Goal: Task Accomplishment & Management: Use online tool/utility

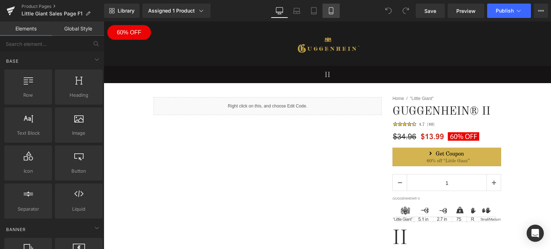
click at [330, 12] on icon at bounding box center [330, 10] width 7 height 7
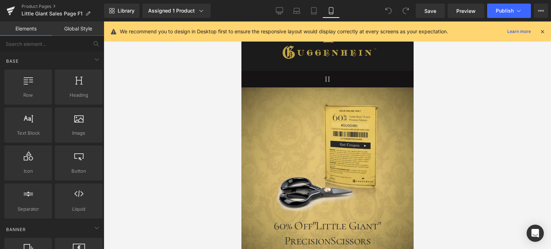
click at [542, 31] on icon at bounding box center [542, 31] width 6 height 6
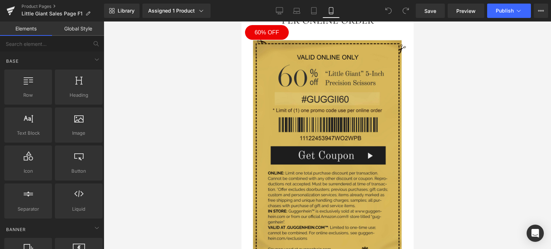
scroll to position [2141, 0]
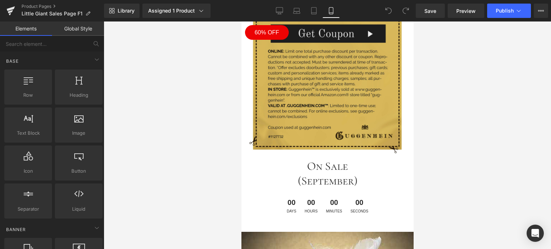
drag, startPoint x: 411, startPoint y: 37, endPoint x: 661, endPoint y: 213, distance: 305.5
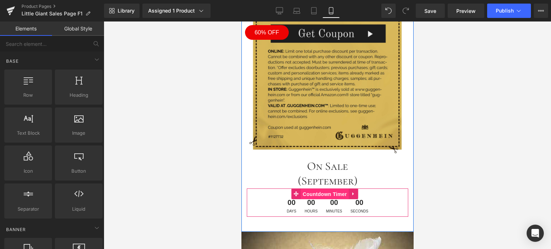
click at [327, 189] on span "Countdown Timer" at bounding box center [325, 194] width 48 height 11
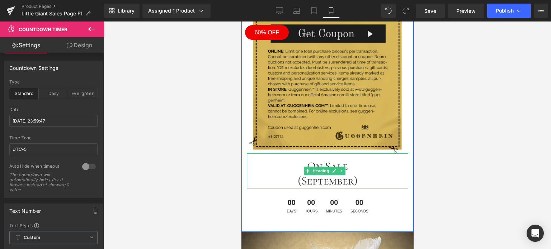
click at [302, 174] on h1 "(September)" at bounding box center [326, 181] width 161 height 15
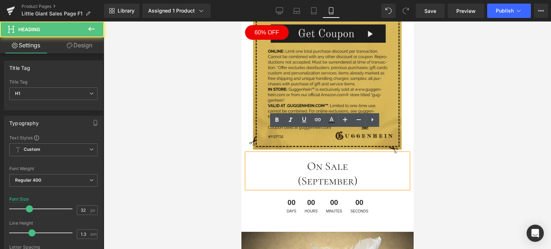
click at [351, 174] on h1 "(September)" at bounding box center [326, 181] width 161 height 15
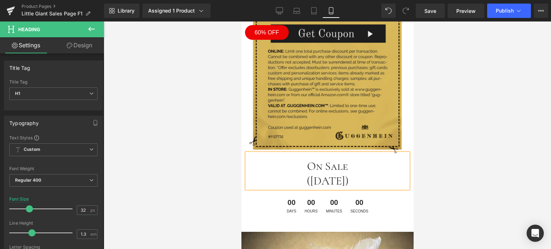
click at [345, 159] on h1 "On Sale" at bounding box center [326, 166] width 161 height 15
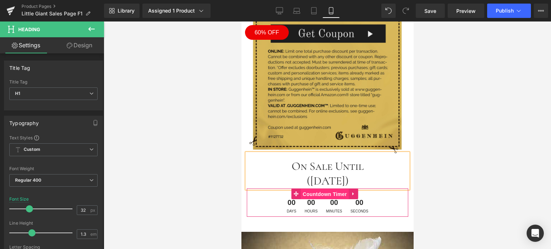
click at [324, 189] on span "Countdown Timer" at bounding box center [325, 194] width 48 height 11
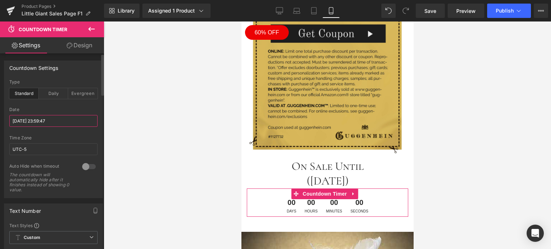
click at [30, 123] on input "[DATE] 23:59:47" at bounding box center [53, 121] width 88 height 12
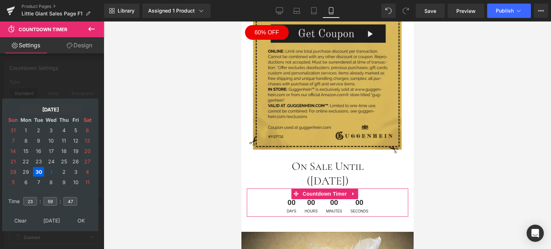
click at [52, 110] on td "[DATE]" at bounding box center [50, 110] width 61 height 10
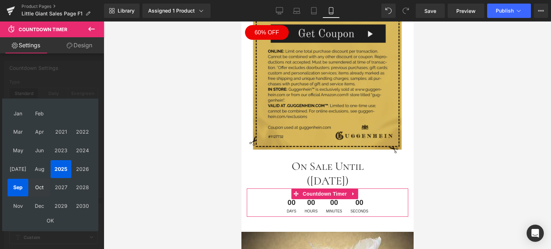
click at [38, 187] on td "Oct" at bounding box center [39, 188] width 21 height 18
click at [50, 218] on td "OK" at bounding box center [50, 221] width 85 height 10
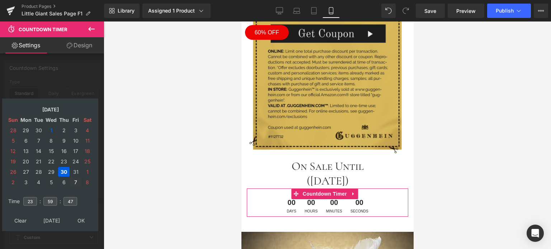
click at [75, 183] on td "7" at bounding box center [75, 183] width 11 height 10
type input "[DATE] 23:59:47"
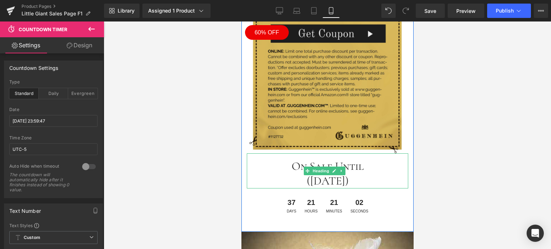
click at [330, 174] on h1 "([DATE])" at bounding box center [326, 181] width 161 height 15
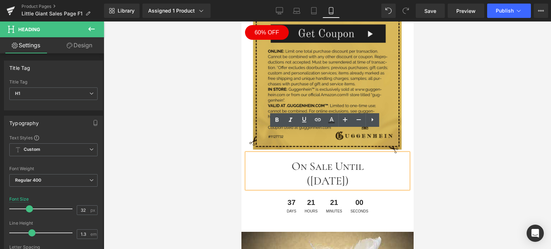
drag, startPoint x: 339, startPoint y: 159, endPoint x: 287, endPoint y: 158, distance: 51.7
click at [287, 174] on h1 "([DATE])" at bounding box center [326, 181] width 161 height 15
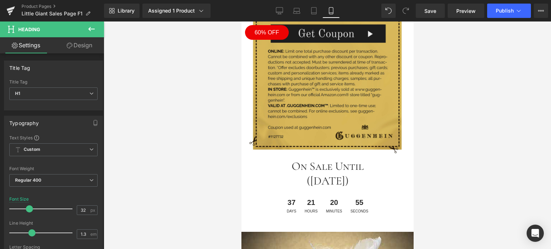
click at [481, 152] on div at bounding box center [327, 136] width 447 height 228
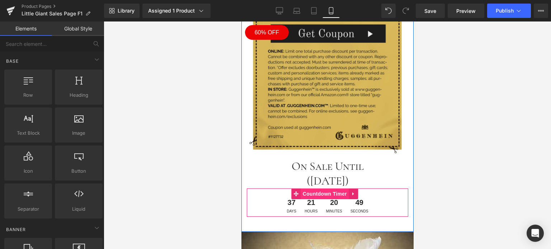
click at [328, 189] on span "Countdown Timer" at bounding box center [325, 194] width 48 height 11
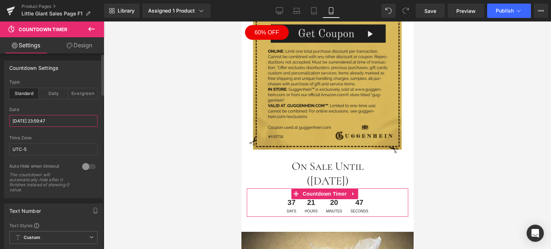
click at [26, 118] on input "[DATE] 23:59:47" at bounding box center [53, 121] width 88 height 12
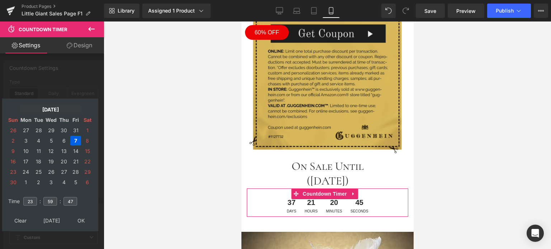
click at [47, 110] on td "[DATE]" at bounding box center [50, 110] width 61 height 10
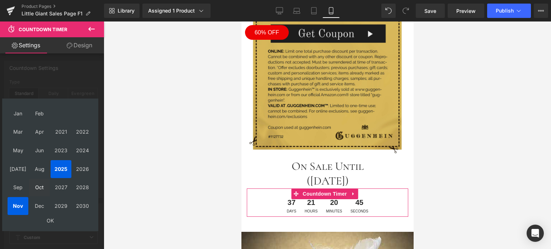
click at [38, 191] on td "Oct" at bounding box center [39, 188] width 21 height 18
click at [53, 219] on td "OK" at bounding box center [50, 221] width 85 height 10
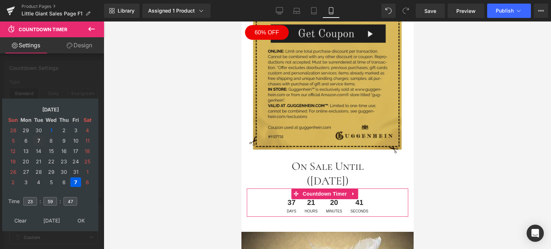
click at [38, 142] on td "7" at bounding box center [38, 141] width 11 height 10
type input "[DATE] 23:59:47"
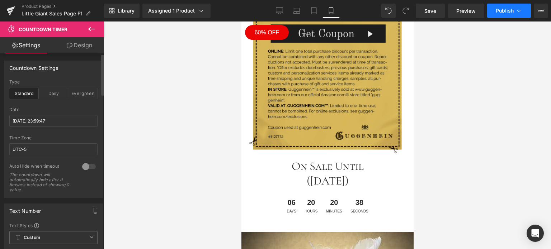
click at [512, 12] on span "Publish" at bounding box center [505, 11] width 18 height 6
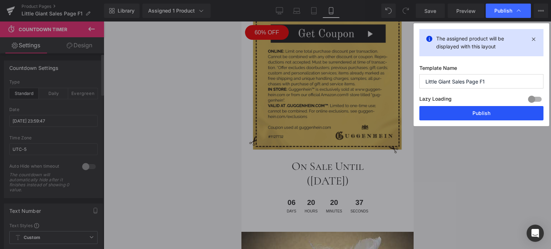
click at [483, 110] on button "Publish" at bounding box center [481, 113] width 124 height 14
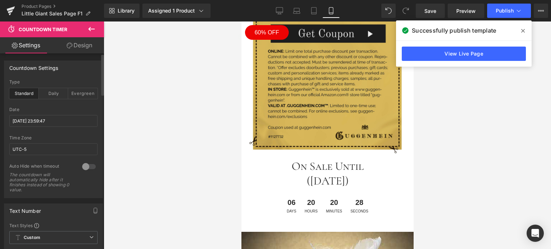
click at [523, 30] on icon at bounding box center [523, 31] width 4 height 4
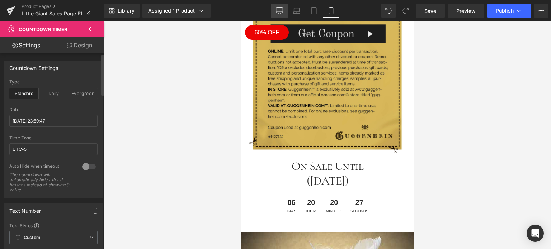
click at [276, 11] on icon at bounding box center [279, 10] width 7 height 5
type input "#777777"
type input "100"
type input "40"
type input "#777777"
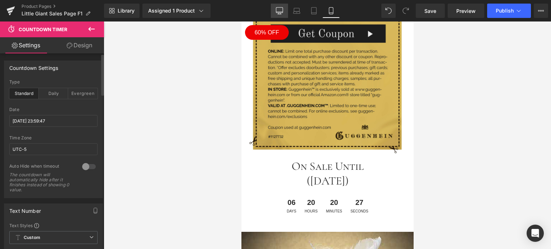
type input "100"
type input "16"
type input "20"
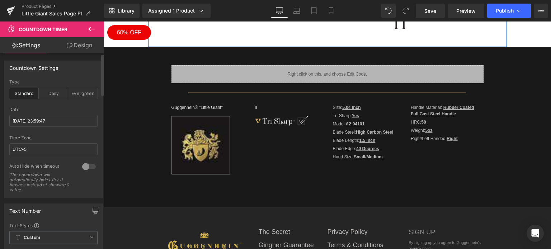
scroll to position [424, 0]
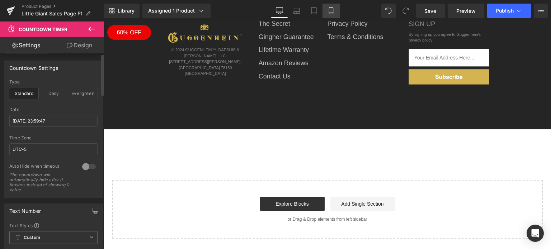
click at [335, 9] on link "Mobile" at bounding box center [330, 11] width 17 height 14
type input "#2b2b2b"
type input "100"
type input "20"
type input "#2b2b2b"
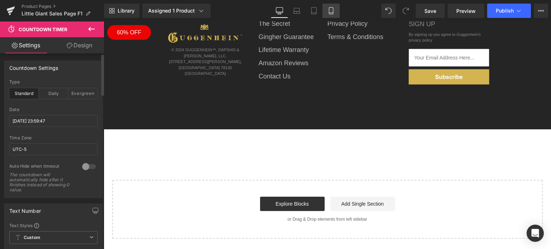
type input "100"
type input "10"
type input "19"
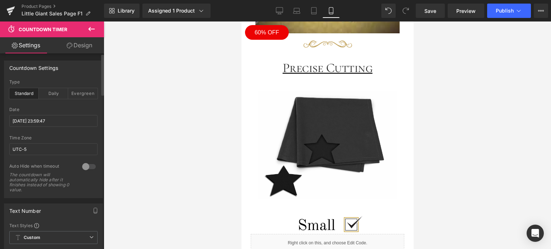
scroll to position [2208, 0]
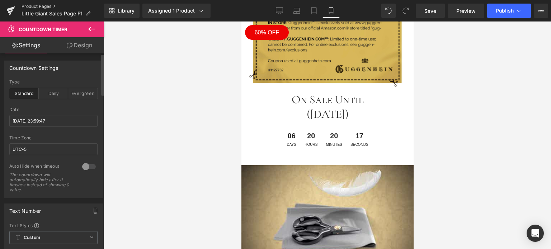
click at [39, 5] on link "Product Pages" at bounding box center [63, 7] width 83 height 6
